Goal: Information Seeking & Learning: Find specific fact

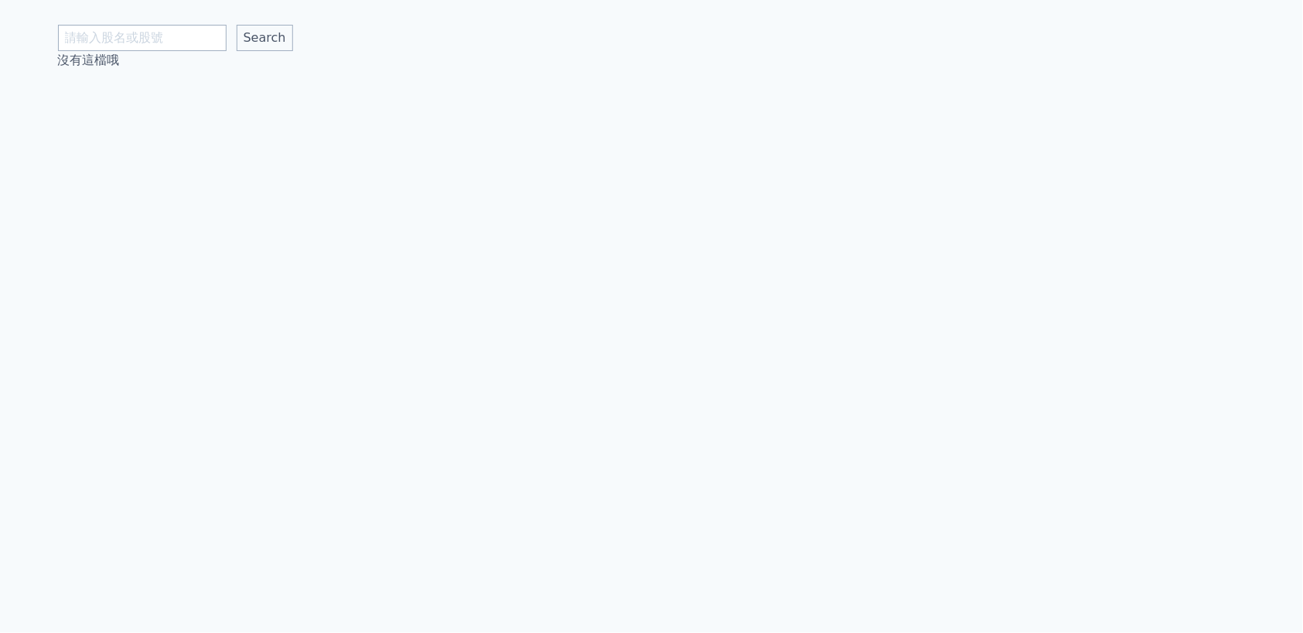
click at [183, 32] on input "text" at bounding box center [142, 38] width 169 height 26
type input "誒"
type input "3260"
click at [264, 38] on input "Search" at bounding box center [265, 38] width 56 height 26
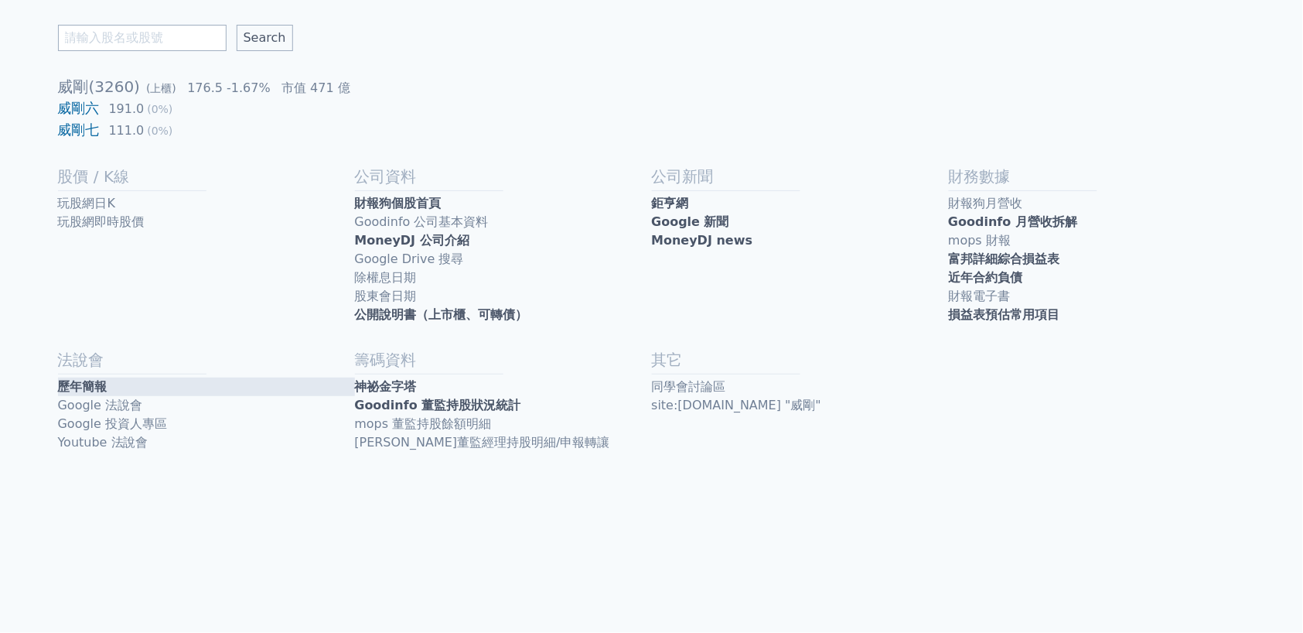
click at [87, 384] on link "歷年簡報" at bounding box center [206, 386] width 297 height 19
click at [112, 30] on input "text" at bounding box center [142, 38] width 169 height 26
type input "g"
type input "十詮"
click at [264, 38] on input "Search" at bounding box center [265, 38] width 56 height 26
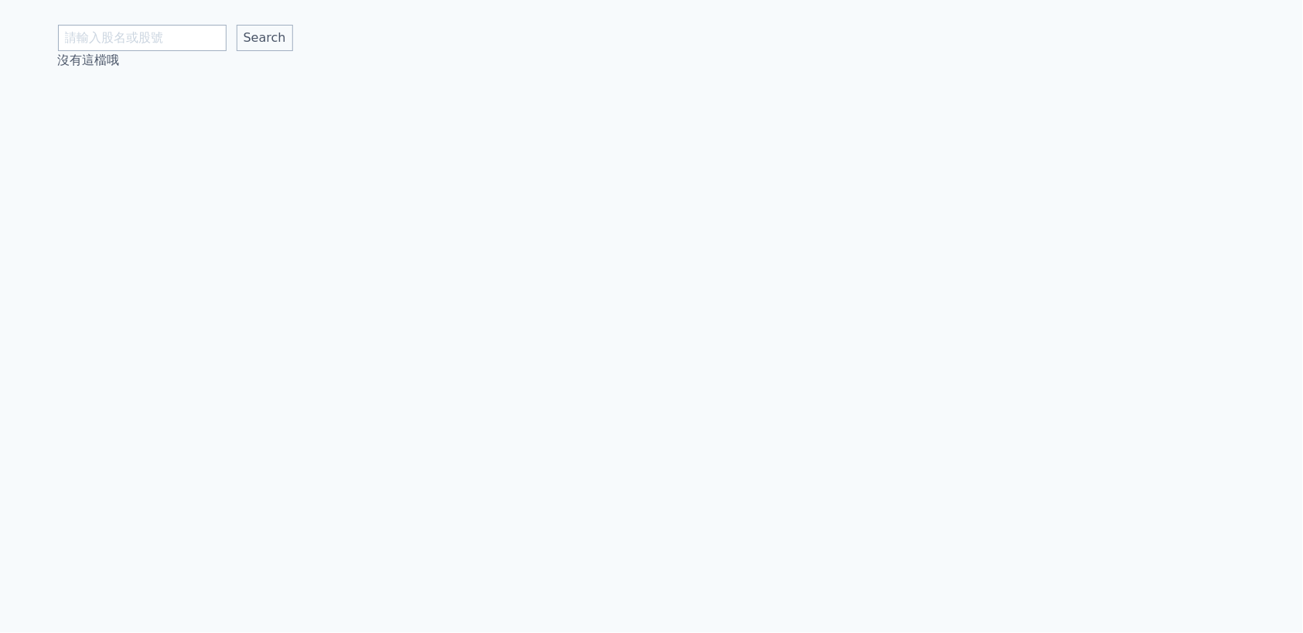
click at [183, 30] on input "text" at bounding box center [142, 38] width 169 height 26
type input "時"
